Goal: Feedback & Contribution: Contribute content

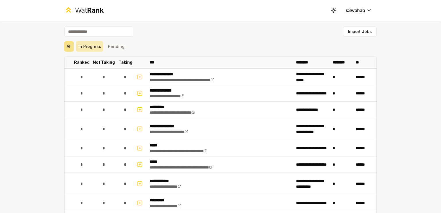
click at [92, 48] on button "In Progress" at bounding box center [89, 46] width 27 height 10
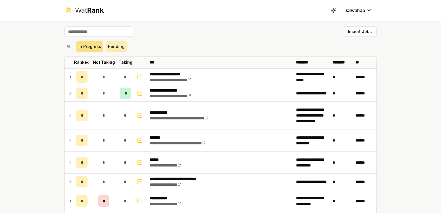
click at [116, 42] on button "Pending" at bounding box center [116, 46] width 21 height 10
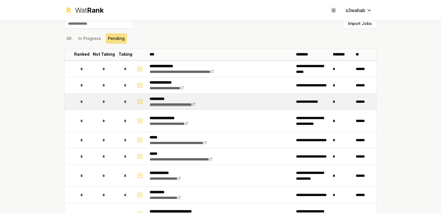
scroll to position [8, 0]
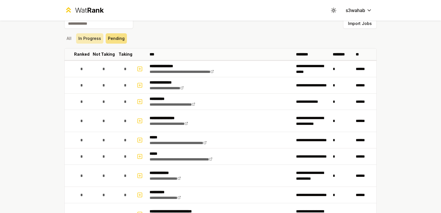
click at [87, 40] on button "In Progress" at bounding box center [89, 38] width 27 height 10
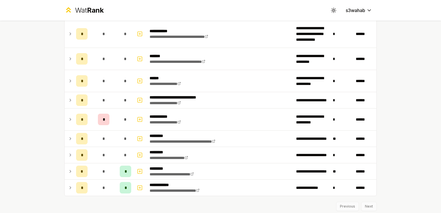
scroll to position [0, 0]
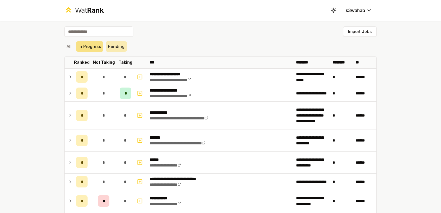
click at [111, 48] on button "Pending" at bounding box center [116, 46] width 21 height 10
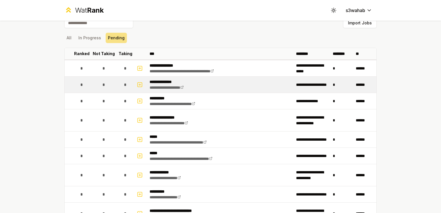
scroll to position [9, 0]
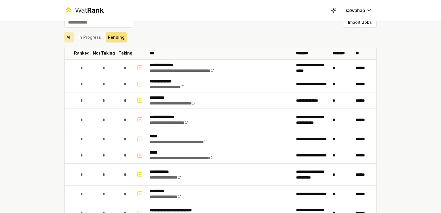
click at [67, 41] on button "All" at bounding box center [68, 37] width 9 height 10
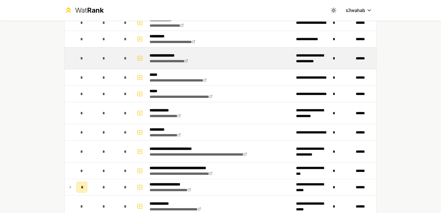
scroll to position [71, 0]
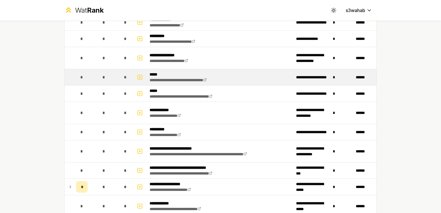
click at [77, 80] on div "*" at bounding box center [81, 76] width 11 height 11
click at [138, 77] on rect "button" at bounding box center [140, 77] width 4 height 4
select select
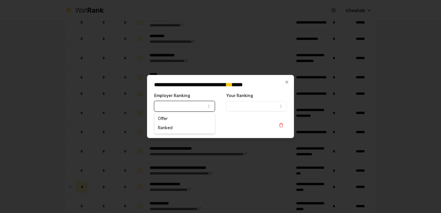
click at [195, 106] on button "Employer Ranking" at bounding box center [184, 106] width 61 height 10
select select "******"
click at [260, 105] on button "Your Ranking" at bounding box center [256, 106] width 61 height 10
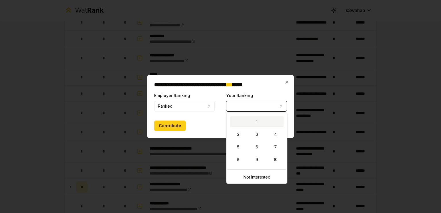
select select "*"
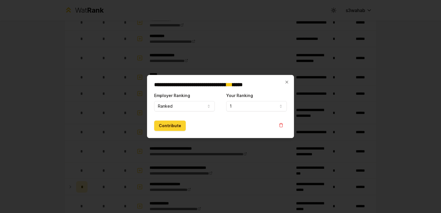
click at [180, 125] on button "Contribute" at bounding box center [170, 125] width 32 height 10
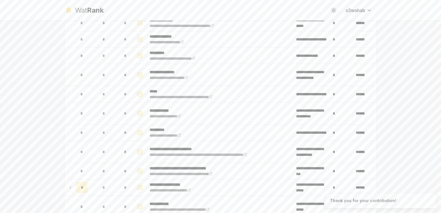
scroll to position [0, 0]
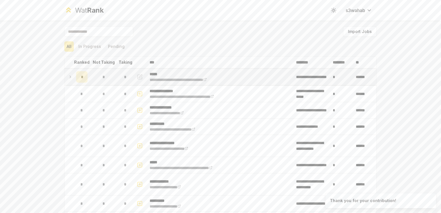
click at [74, 75] on td "*" at bounding box center [82, 77] width 16 height 16
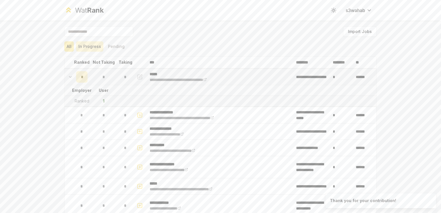
click at [91, 46] on button "In Progress" at bounding box center [89, 46] width 27 height 10
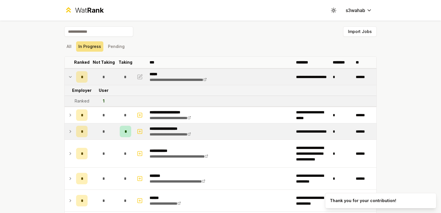
click at [71, 128] on td at bounding box center [69, 131] width 9 height 16
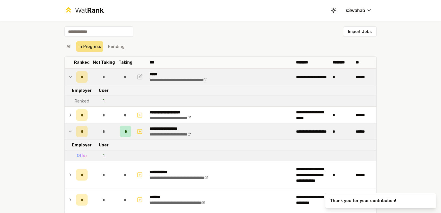
click at [71, 128] on td at bounding box center [69, 131] width 9 height 16
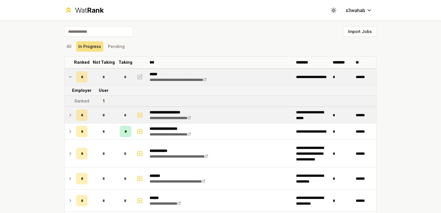
click at [70, 114] on icon at bounding box center [70, 115] width 5 height 7
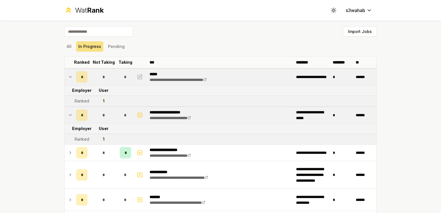
click at [70, 114] on icon at bounding box center [70, 115] width 5 height 7
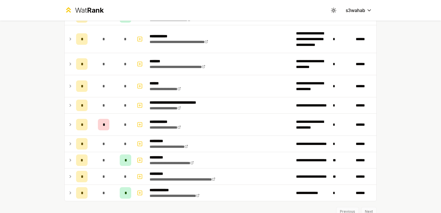
scroll to position [122, 0]
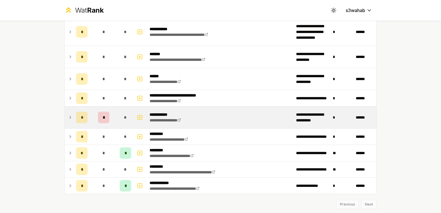
click at [69, 116] on icon at bounding box center [70, 117] width 5 height 7
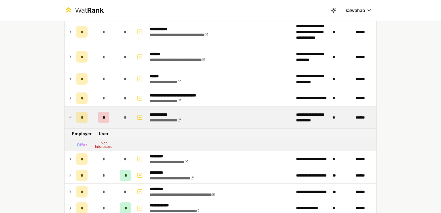
click at [69, 116] on icon at bounding box center [70, 117] width 5 height 7
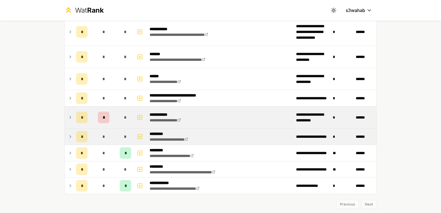
click at [69, 140] on td at bounding box center [69, 136] width 9 height 16
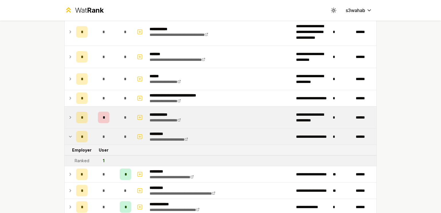
click at [69, 139] on td at bounding box center [69, 136] width 9 height 16
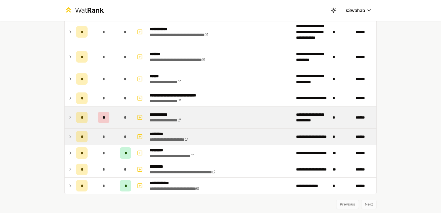
scroll to position [137, 0]
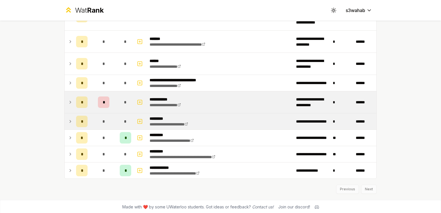
click at [71, 123] on td at bounding box center [69, 121] width 9 height 16
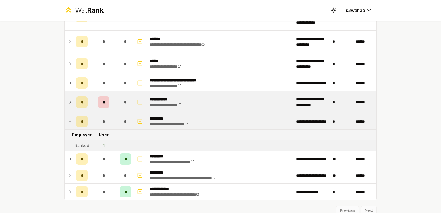
click at [70, 122] on icon at bounding box center [70, 121] width 5 height 7
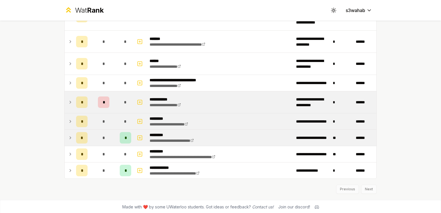
click at [70, 136] on td at bounding box center [69, 138] width 9 height 16
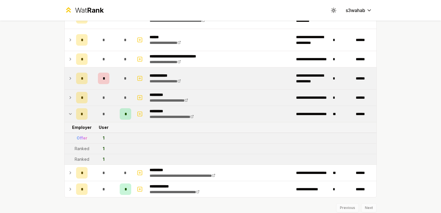
scroll to position [173, 0]
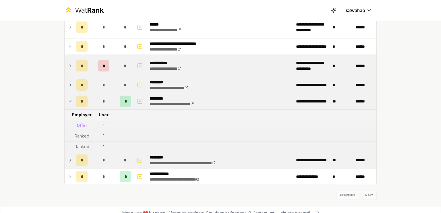
click at [68, 159] on icon at bounding box center [70, 160] width 5 height 7
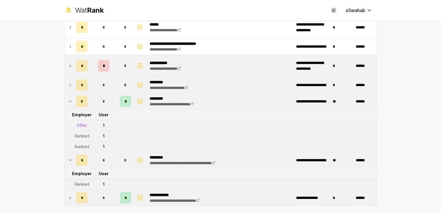
click at [69, 194] on icon at bounding box center [70, 197] width 5 height 7
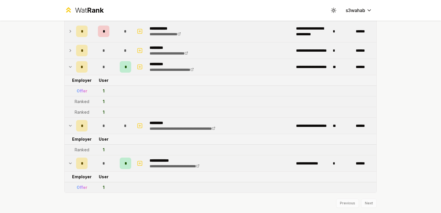
scroll to position [0, 0]
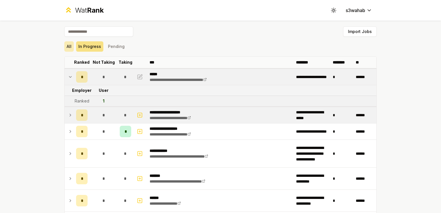
click at [65, 44] on button "All" at bounding box center [68, 46] width 9 height 10
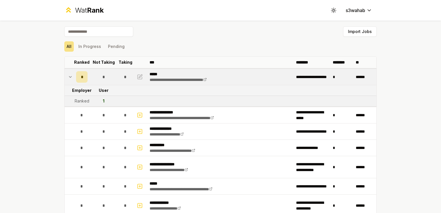
click at [110, 31] on input at bounding box center [98, 31] width 69 height 10
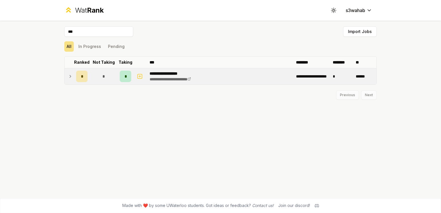
type input "***"
click at [91, 77] on td "*" at bounding box center [104, 76] width 28 height 16
click at [68, 77] on icon at bounding box center [70, 76] width 5 height 7
click at [71, 77] on icon at bounding box center [70, 76] width 5 height 7
click at [81, 79] on span "*" at bounding box center [82, 77] width 2 height 6
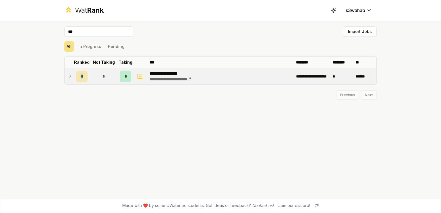
click at [81, 79] on span "*" at bounding box center [82, 76] width 2 height 6
drag, startPoint x: 63, startPoint y: 32, endPoint x: 39, endPoint y: 31, distance: 23.5
click at [39, 31] on div "**********" at bounding box center [220, 106] width 441 height 213
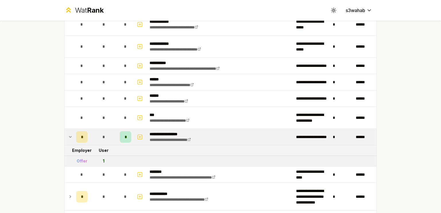
scroll to position [275, 0]
click at [69, 135] on icon at bounding box center [70, 136] width 5 height 7
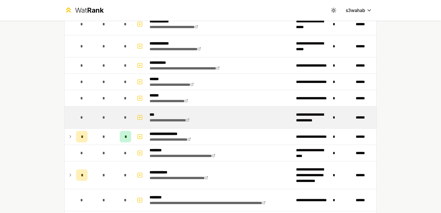
click at [151, 112] on p "***" at bounding box center [176, 115] width 55 height 6
click at [94, 117] on td "*" at bounding box center [104, 117] width 28 height 22
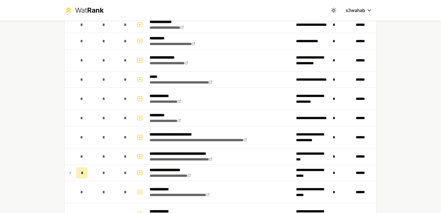
scroll to position [0, 0]
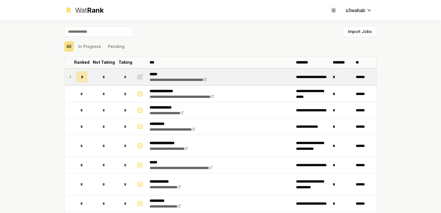
click at [74, 75] on td "*" at bounding box center [82, 77] width 16 height 16
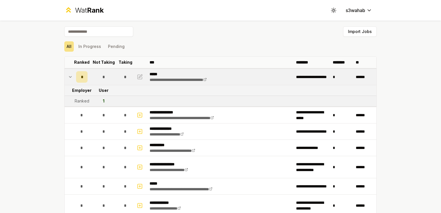
click at [74, 75] on td "*" at bounding box center [82, 77] width 16 height 16
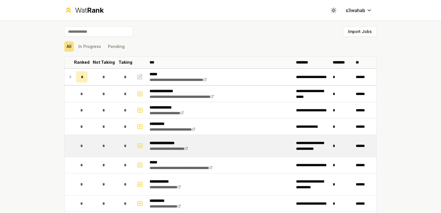
click at [109, 137] on td "*" at bounding box center [104, 146] width 28 height 22
click at [85, 140] on div "*" at bounding box center [81, 145] width 11 height 11
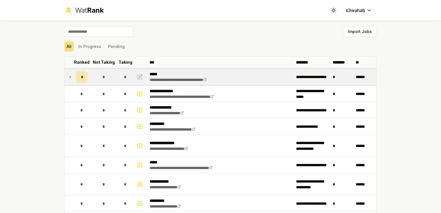
click at [75, 82] on td "*" at bounding box center [82, 77] width 16 height 16
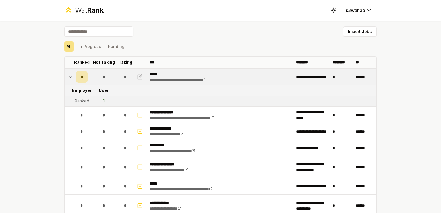
click at [99, 100] on td "1" at bounding box center [104, 101] width 28 height 10
click at [112, 46] on button "Pending" at bounding box center [116, 46] width 21 height 10
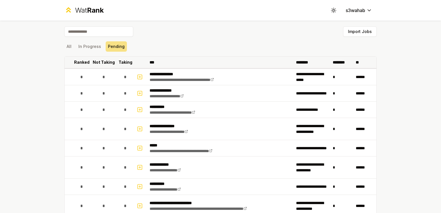
click at [77, 67] on th "Ranked" at bounding box center [82, 61] width 16 height 11
click at [68, 46] on button "All" at bounding box center [68, 46] width 9 height 10
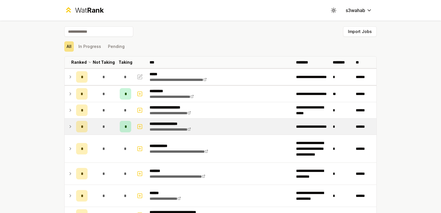
scroll to position [8, 0]
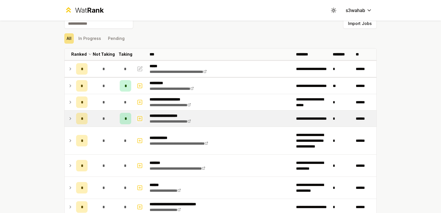
click at [139, 117] on icon "button" at bounding box center [140, 118] width 6 height 7
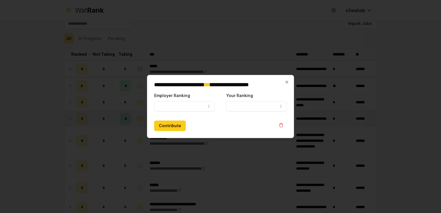
select select
click at [167, 105] on button "Employer Ranking" at bounding box center [184, 106] width 61 height 10
click at [197, 108] on button "Offer" at bounding box center [184, 106] width 61 height 10
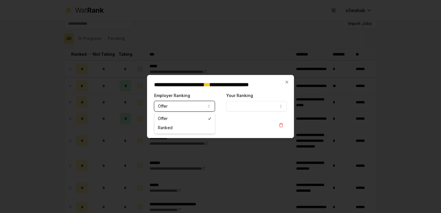
select select "******"
click at [250, 104] on button "Your Ranking" at bounding box center [256, 106] width 61 height 10
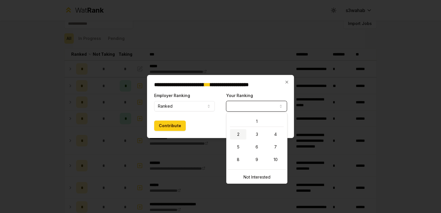
select select "*"
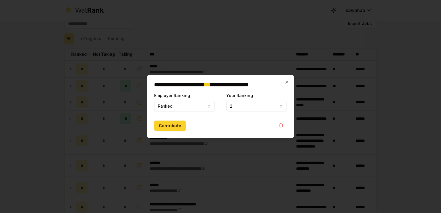
click at [167, 124] on button "Contribute" at bounding box center [170, 125] width 32 height 10
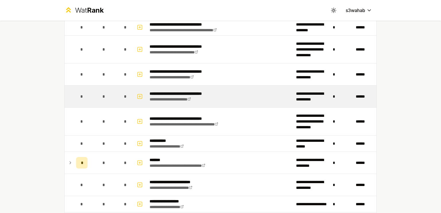
scroll to position [588, 0]
click at [233, 94] on td "**********" at bounding box center [220, 97] width 146 height 22
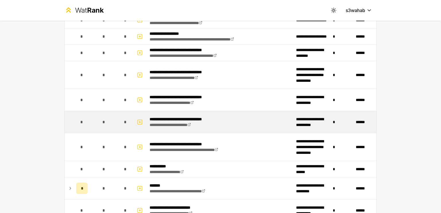
scroll to position [493, 0]
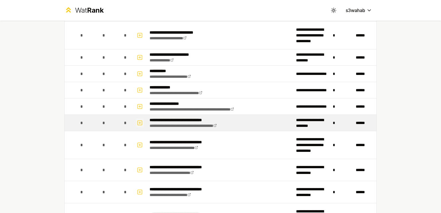
click at [137, 120] on icon "button" at bounding box center [140, 122] width 6 height 7
select select
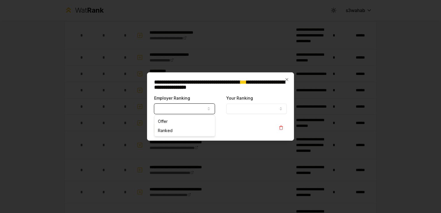
click at [179, 112] on button "Employer Ranking" at bounding box center [184, 109] width 61 height 10
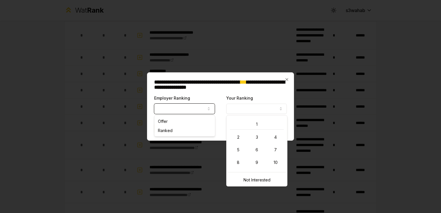
click at [266, 112] on button "Your Ranking" at bounding box center [256, 109] width 61 height 10
click at [288, 77] on icon "button" at bounding box center [286, 79] width 5 height 5
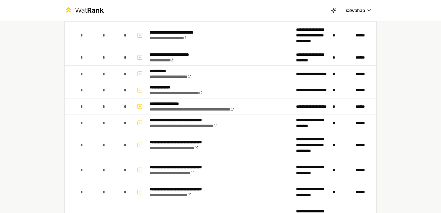
click at [161, 71] on html "**********" at bounding box center [220, 106] width 441 height 213
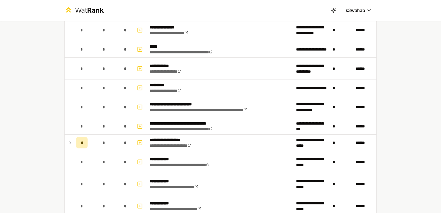
scroll to position [91, 0]
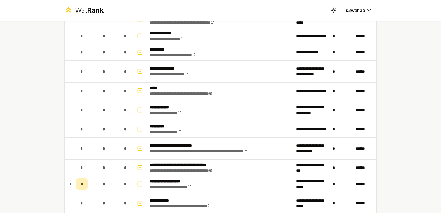
drag, startPoint x: 437, startPoint y: 69, endPoint x: 230, endPoint y: 83, distance: 207.6
click at [440, 7] on html "**********" at bounding box center [220, 106] width 441 height 213
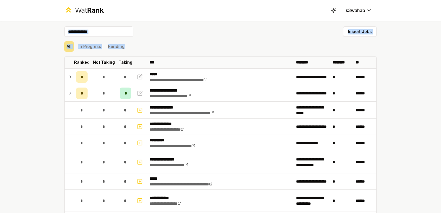
click at [225, 60] on html "**********" at bounding box center [220, 106] width 441 height 213
click at [68, 78] on html "**********" at bounding box center [220, 106] width 441 height 213
click at [76, 73] on html "**********" at bounding box center [220, 106] width 441 height 213
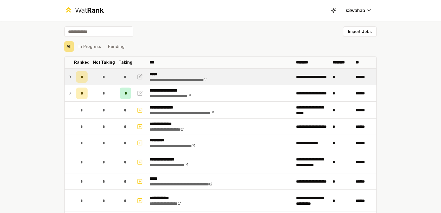
click at [69, 81] on td at bounding box center [69, 77] width 9 height 16
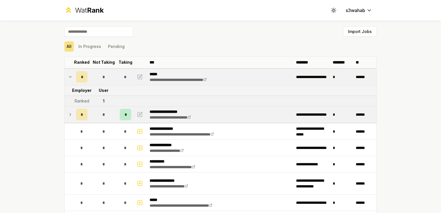
click at [191, 120] on td "**********" at bounding box center [220, 114] width 146 height 16
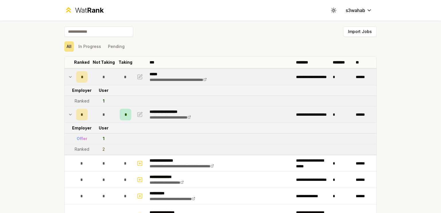
click at [74, 75] on td "*" at bounding box center [82, 77] width 16 height 16
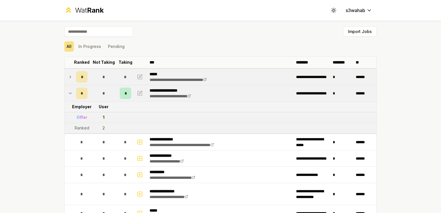
click at [74, 75] on td "*" at bounding box center [82, 77] width 16 height 16
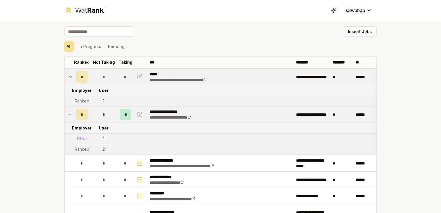
click at [65, 115] on td at bounding box center [69, 114] width 9 height 16
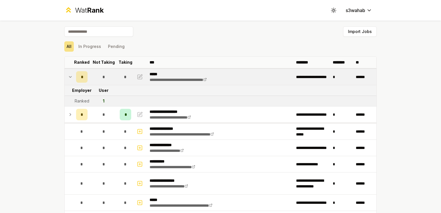
click at [65, 79] on td at bounding box center [69, 77] width 9 height 16
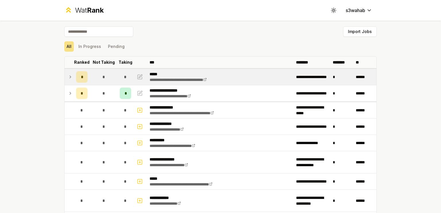
click at [66, 72] on td at bounding box center [69, 77] width 9 height 16
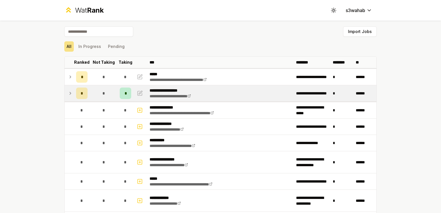
click at [71, 86] on td at bounding box center [69, 93] width 9 height 16
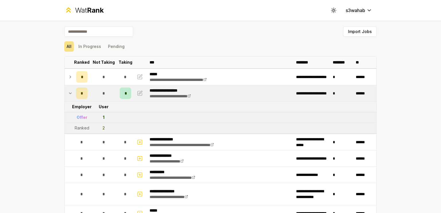
click at [74, 90] on td "*" at bounding box center [82, 93] width 16 height 16
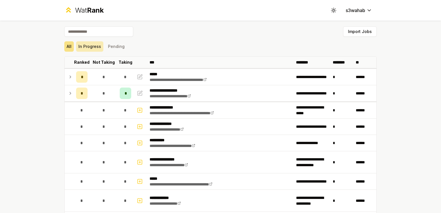
click at [97, 43] on button "In Progress" at bounding box center [89, 46] width 27 height 10
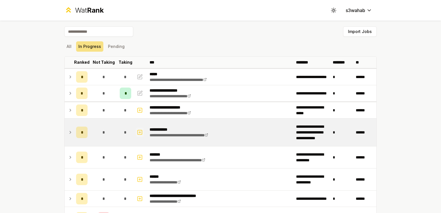
click at [139, 130] on rect "button" at bounding box center [140, 132] width 4 height 4
select select
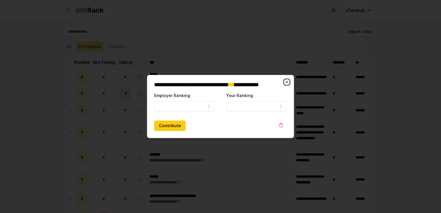
click at [285, 82] on icon "button" at bounding box center [286, 82] width 5 height 5
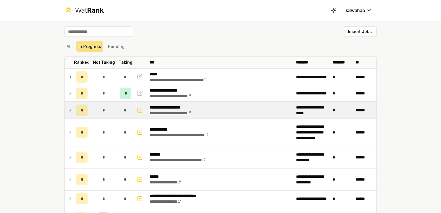
click at [68, 107] on icon at bounding box center [70, 110] width 5 height 7
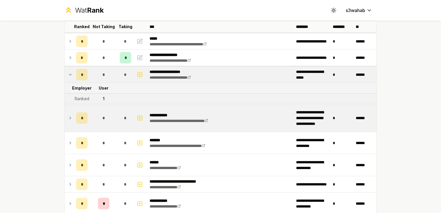
click at [68, 117] on icon at bounding box center [70, 117] width 5 height 7
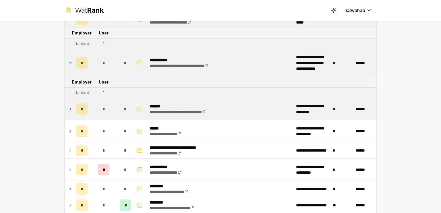
scroll to position [91, 0]
click at [67, 118] on td at bounding box center [69, 109] width 9 height 22
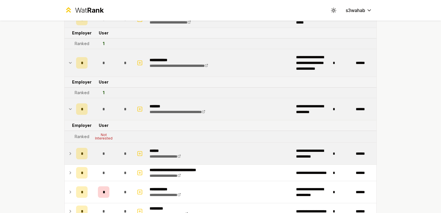
click at [68, 150] on icon at bounding box center [70, 153] width 5 height 7
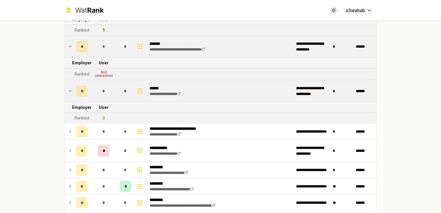
scroll to position [161, 0]
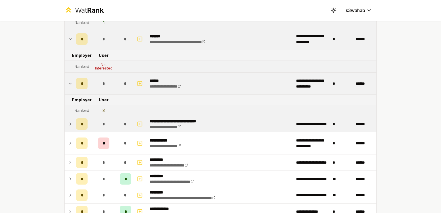
click at [70, 124] on icon at bounding box center [70, 123] width 5 height 7
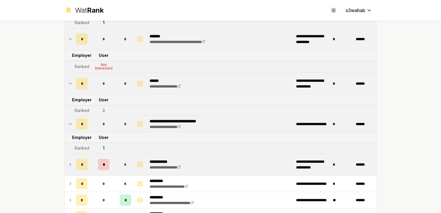
click at [69, 161] on icon at bounding box center [70, 164] width 5 height 7
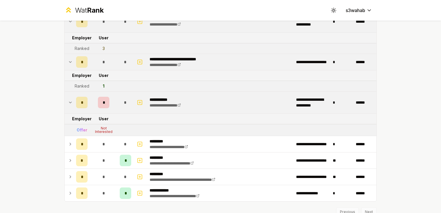
scroll to position [223, 0]
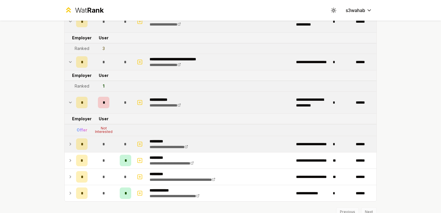
click at [69, 143] on icon at bounding box center [70, 144] width 5 height 7
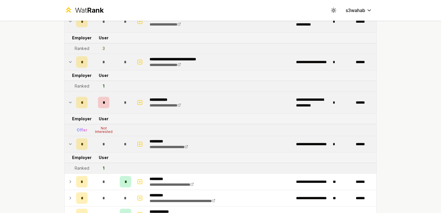
scroll to position [266, 0]
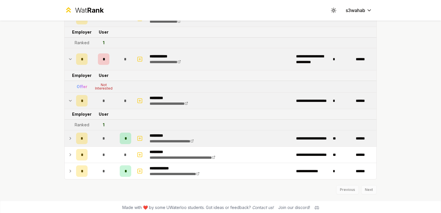
click at [69, 135] on icon at bounding box center [70, 138] width 5 height 7
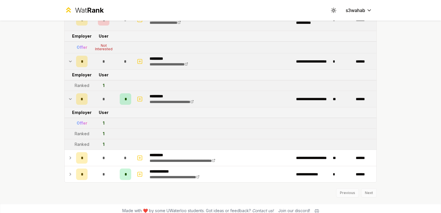
scroll to position [305, 0]
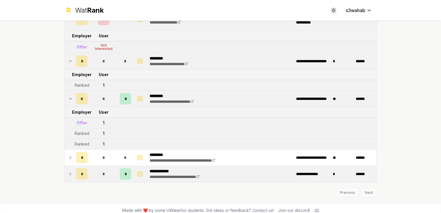
click at [69, 166] on td at bounding box center [69, 174] width 9 height 16
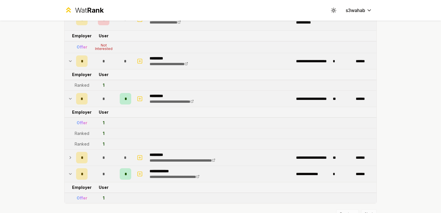
click at [71, 151] on td at bounding box center [69, 157] width 9 height 16
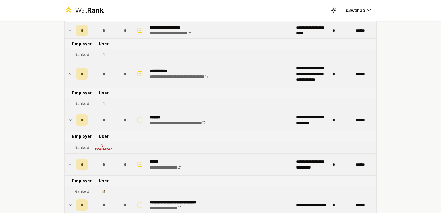
scroll to position [0, 0]
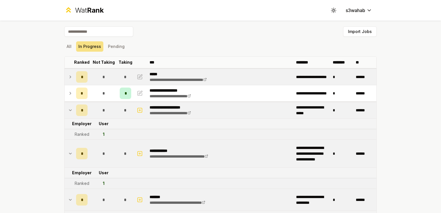
click at [69, 75] on icon at bounding box center [70, 76] width 5 height 7
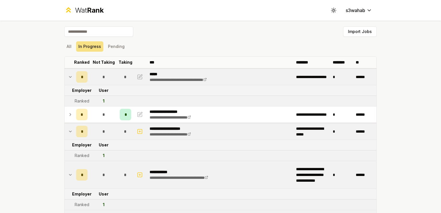
click at [69, 75] on icon at bounding box center [70, 76] width 5 height 7
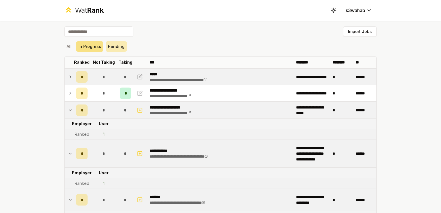
click at [110, 47] on button "Pending" at bounding box center [116, 46] width 21 height 10
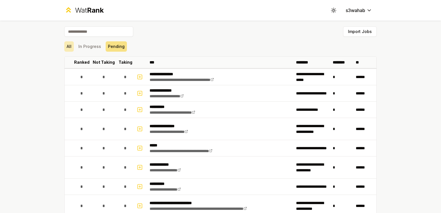
click at [69, 48] on button "All" at bounding box center [68, 46] width 9 height 10
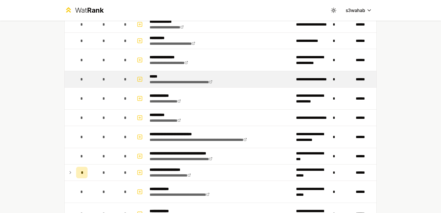
scroll to position [103, 0]
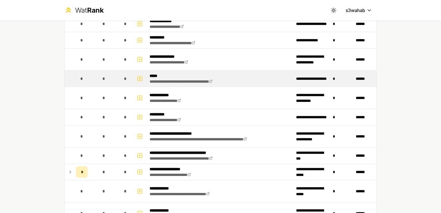
click at [140, 83] on td at bounding box center [140, 79] width 14 height 16
click at [139, 81] on button "button" at bounding box center [140, 78] width 8 height 9
select select
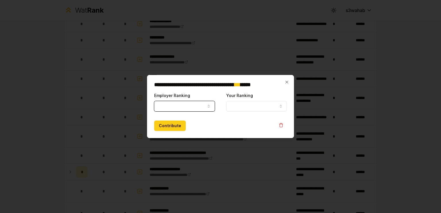
click at [198, 106] on button "Employer Ranking" at bounding box center [184, 106] width 61 height 10
select select "*****"
click at [159, 118] on form "**********" at bounding box center [220, 111] width 133 height 39
click at [250, 111] on body "**********" at bounding box center [220, 106] width 441 height 213
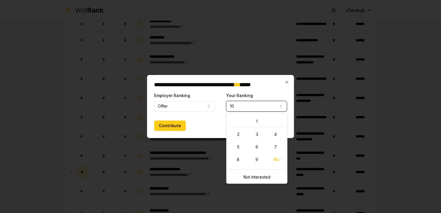
click at [246, 104] on button "10" at bounding box center [256, 106] width 61 height 10
select select "**********"
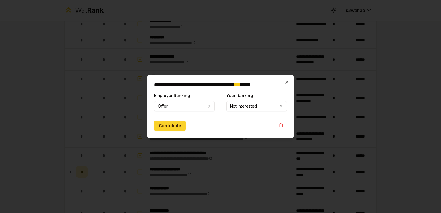
click at [182, 124] on button "Contribute" at bounding box center [170, 125] width 32 height 10
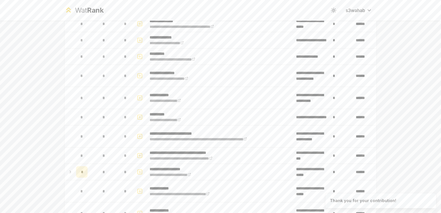
scroll to position [0, 0]
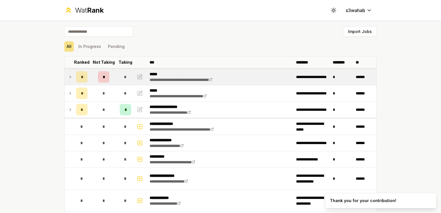
click at [268, 76] on td "**********" at bounding box center [220, 77] width 146 height 16
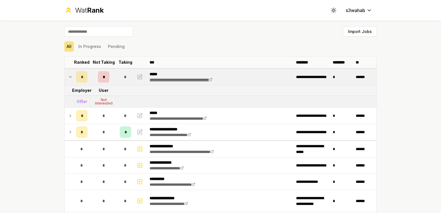
click at [179, 78] on link "**********" at bounding box center [180, 80] width 63 height 4
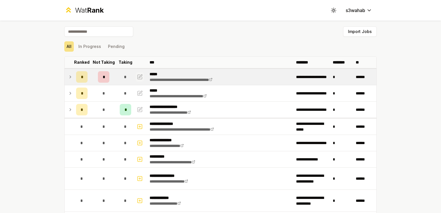
click at [140, 78] on icon "button" at bounding box center [140, 76] width 6 height 7
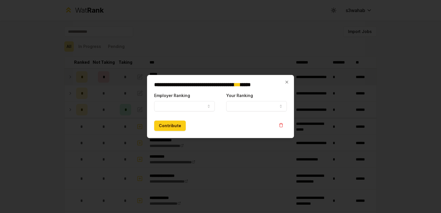
select select "*****"
select select
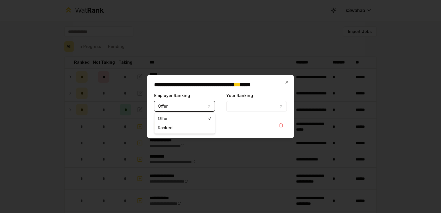
click at [196, 107] on button "Offer" at bounding box center [184, 106] width 61 height 10
click at [281, 131] on div "**********" at bounding box center [220, 106] width 147 height 63
click at [283, 126] on button "button" at bounding box center [280, 124] width 11 height 9
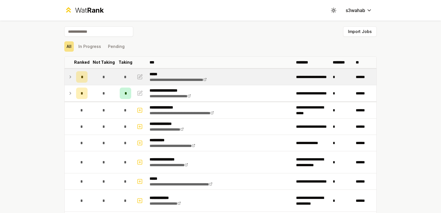
click at [98, 81] on div "*" at bounding box center [103, 76] width 11 height 11
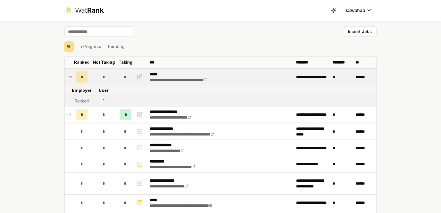
click at [98, 81] on div "*" at bounding box center [103, 76] width 11 height 11
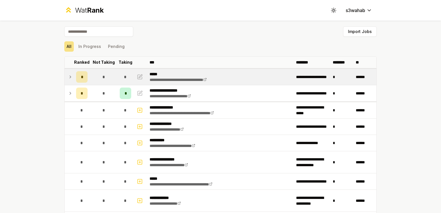
click at [185, 82] on td "**********" at bounding box center [220, 77] width 146 height 16
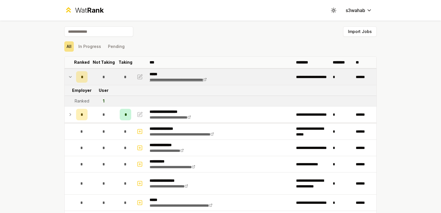
drag, startPoint x: 185, startPoint y: 82, endPoint x: 177, endPoint y: 79, distance: 8.0
click at [177, 79] on link "**********" at bounding box center [177, 80] width 57 height 4
